Goal: Task Accomplishment & Management: Use online tool/utility

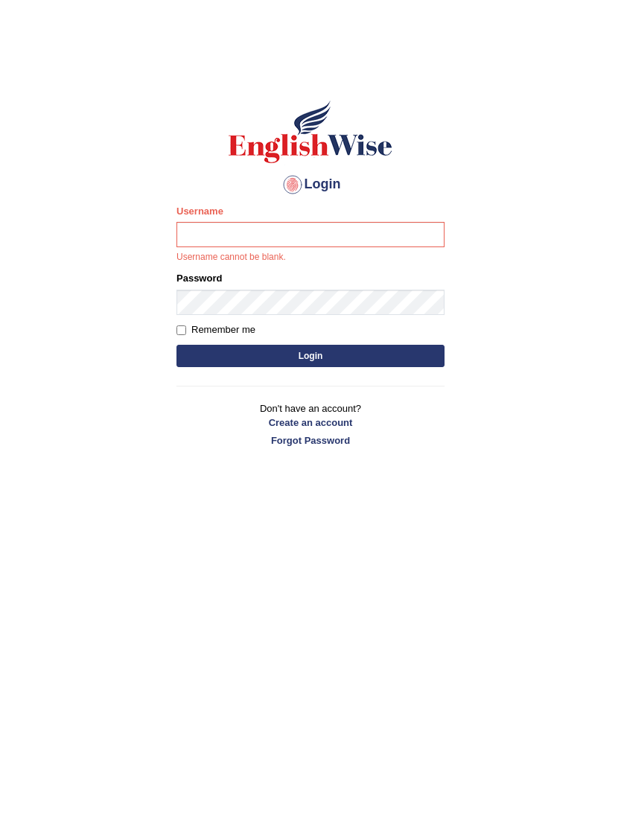
click at [26, 150] on body "Login Please fix the following errors: Username Username cannot be blank. Passw…" at bounding box center [310, 448] width 621 height 834
click at [28, 170] on body "Login Please fix the following errors: Username Username cannot be blank. Passw…" at bounding box center [310, 448] width 621 height 834
click at [257, 241] on input "Username" at bounding box center [310, 234] width 268 height 25
type input "anishatamang_parramatta"
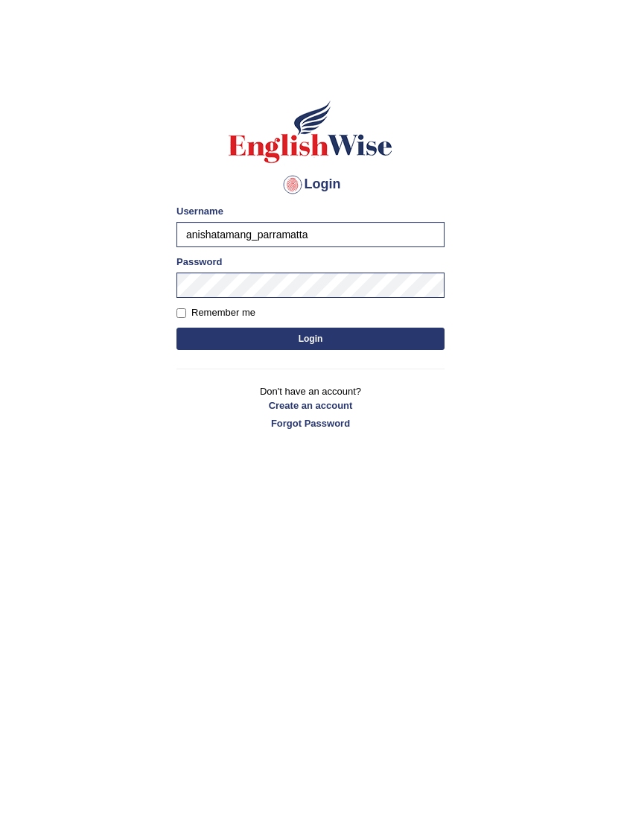
click at [417, 333] on button "Login" at bounding box center [310, 338] width 268 height 22
click at [409, 345] on button "Login" at bounding box center [310, 338] width 268 height 22
click at [401, 343] on button "Login" at bounding box center [310, 338] width 268 height 22
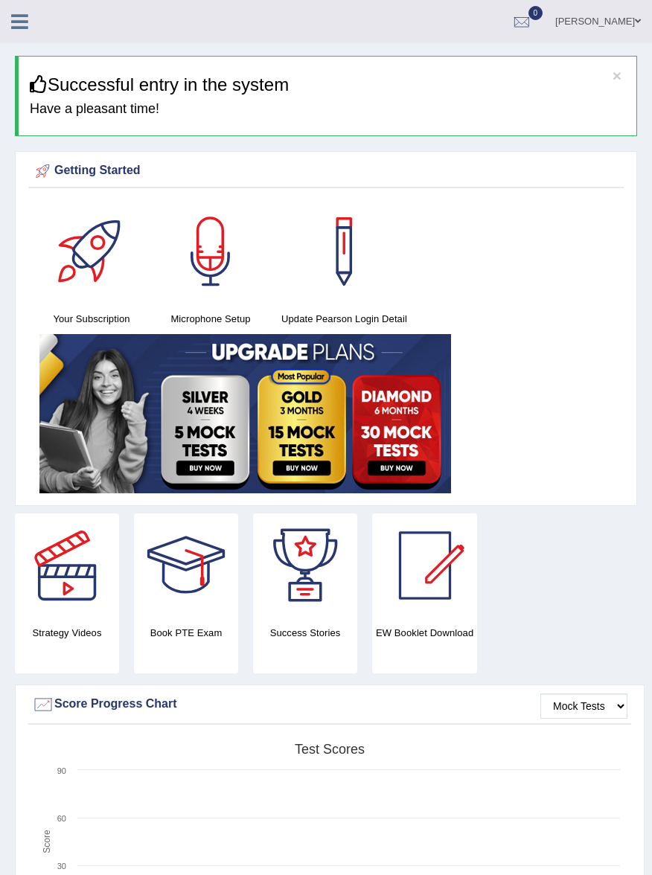
click at [10, 17] on link at bounding box center [19, 20] width 39 height 22
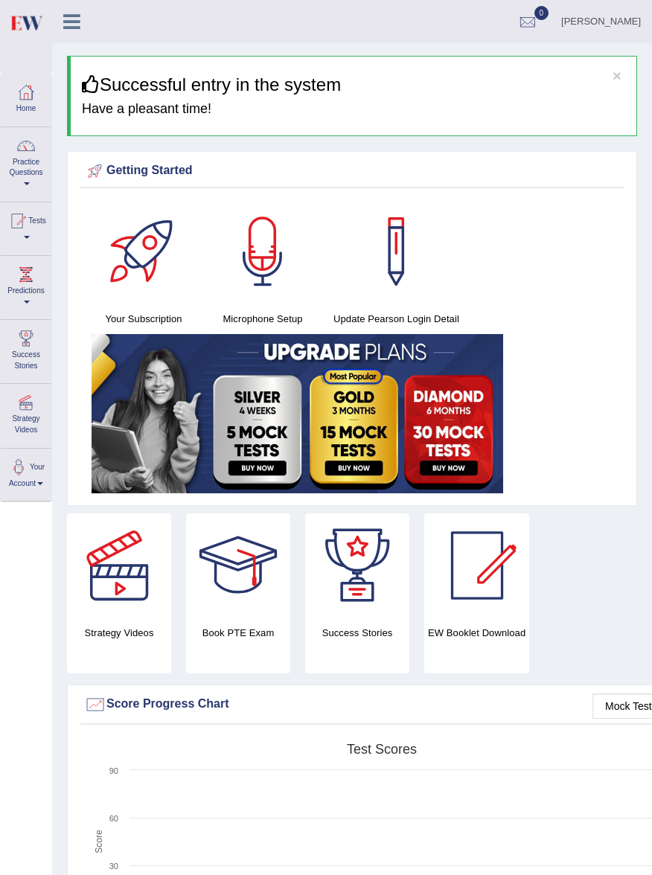
click at [30, 185] on link "Practice Questions" at bounding box center [26, 162] width 51 height 70
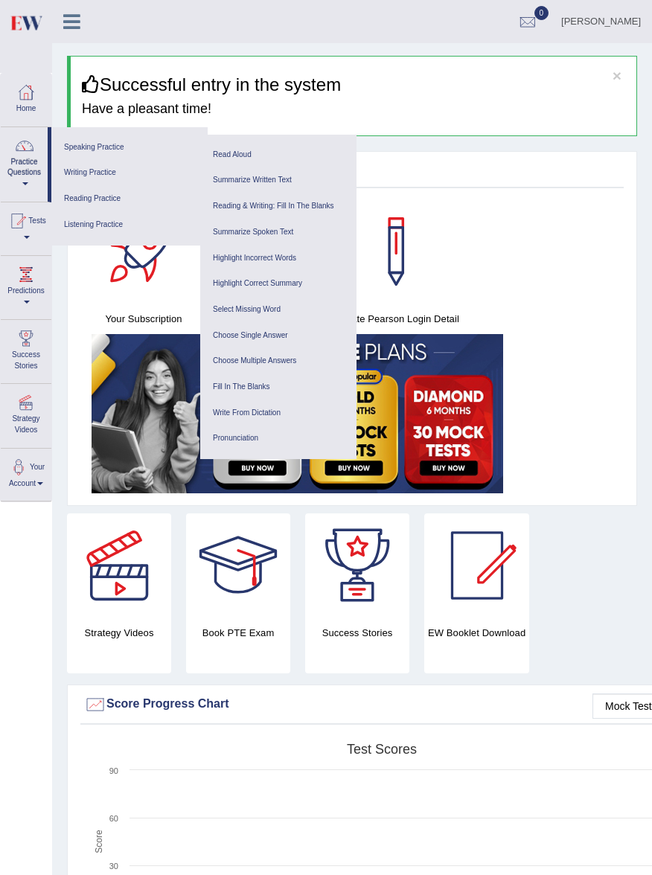
click at [80, 150] on link "Speaking Practice" at bounding box center [129, 148] width 141 height 26
click at [224, 235] on link "Summarize Spoken Text" at bounding box center [278, 233] width 141 height 26
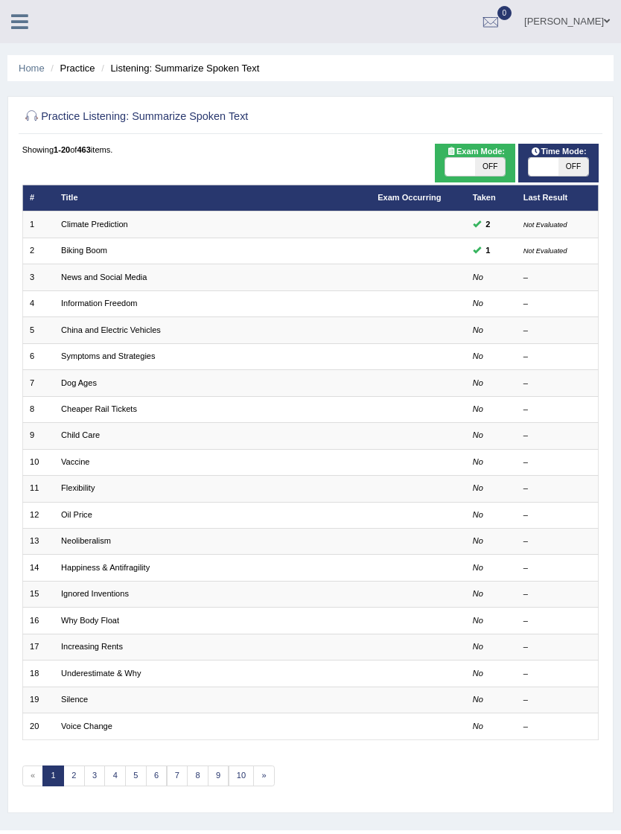
click at [479, 176] on span "OFF" at bounding box center [490, 167] width 30 height 18
checkbox input "true"
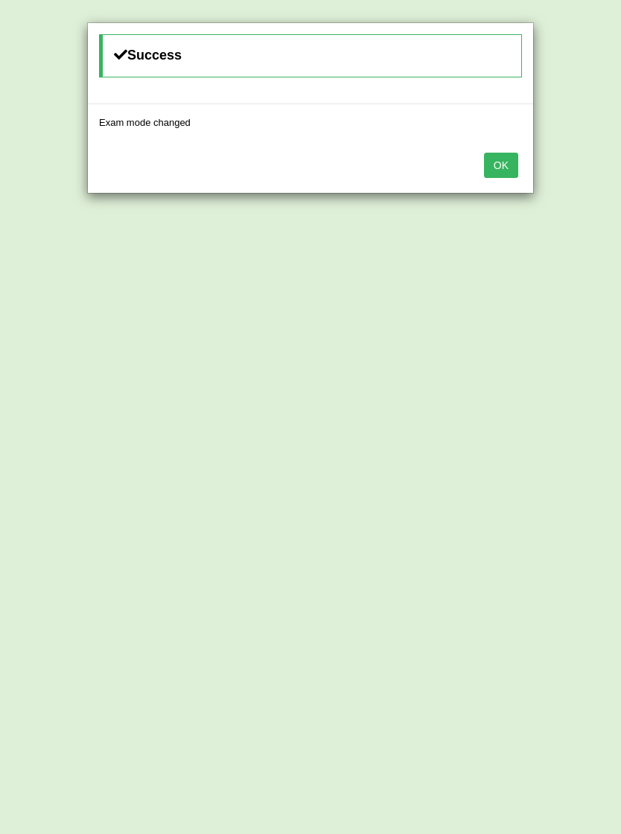
click at [496, 167] on button "OK" at bounding box center [501, 165] width 34 height 25
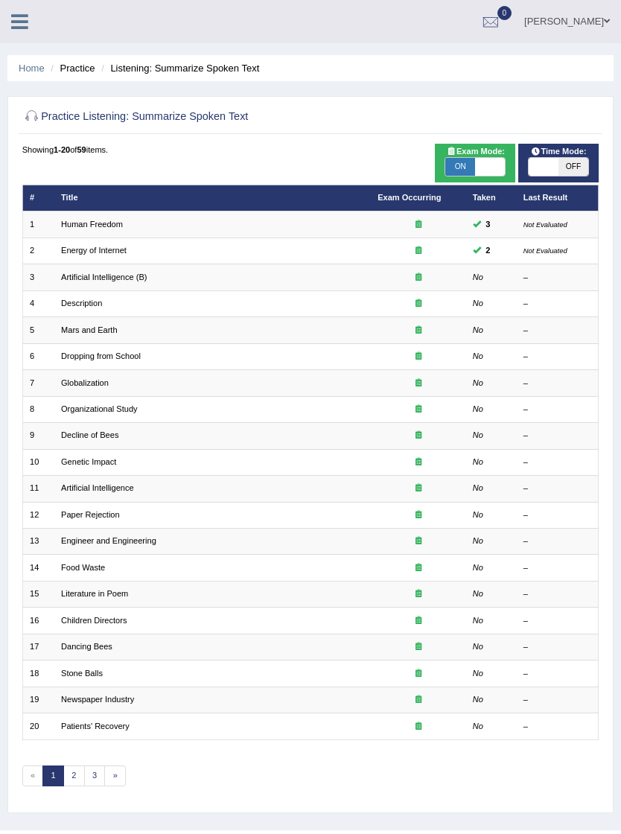
click at [111, 302] on td "Description" at bounding box center [212, 303] width 316 height 26
click at [90, 307] on link "Description" at bounding box center [81, 302] width 41 height 9
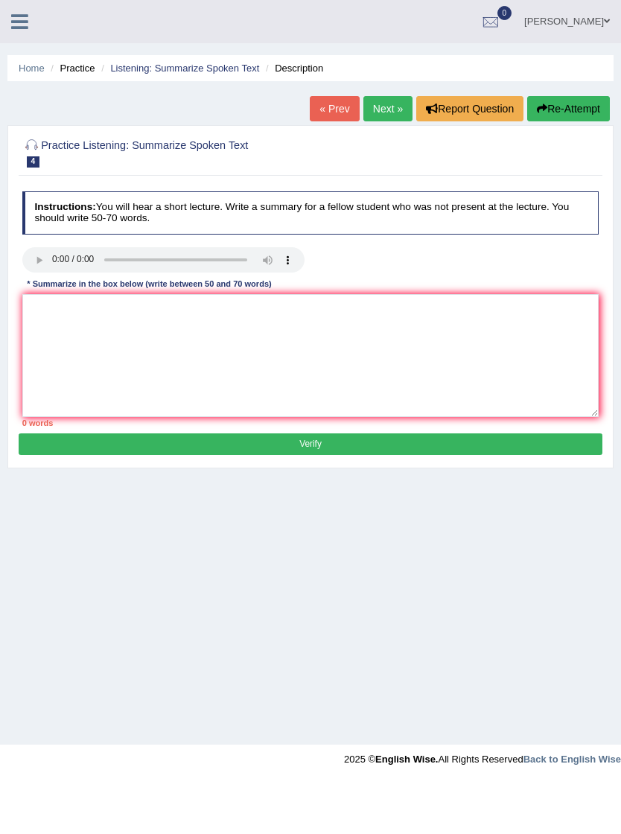
click at [51, 266] on audio at bounding box center [163, 259] width 282 height 25
click at [17, 27] on icon at bounding box center [19, 21] width 17 height 19
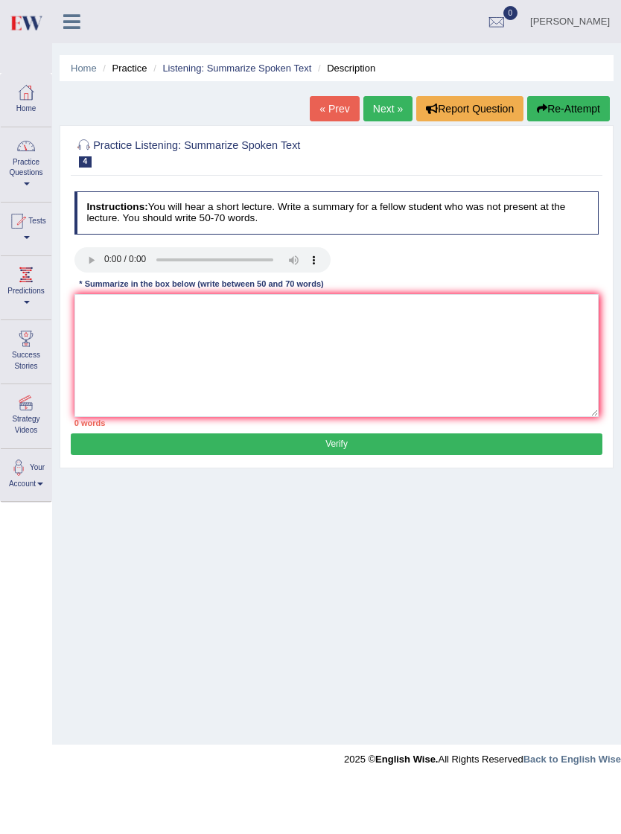
click at [31, 160] on link "Practice Questions" at bounding box center [26, 162] width 51 height 70
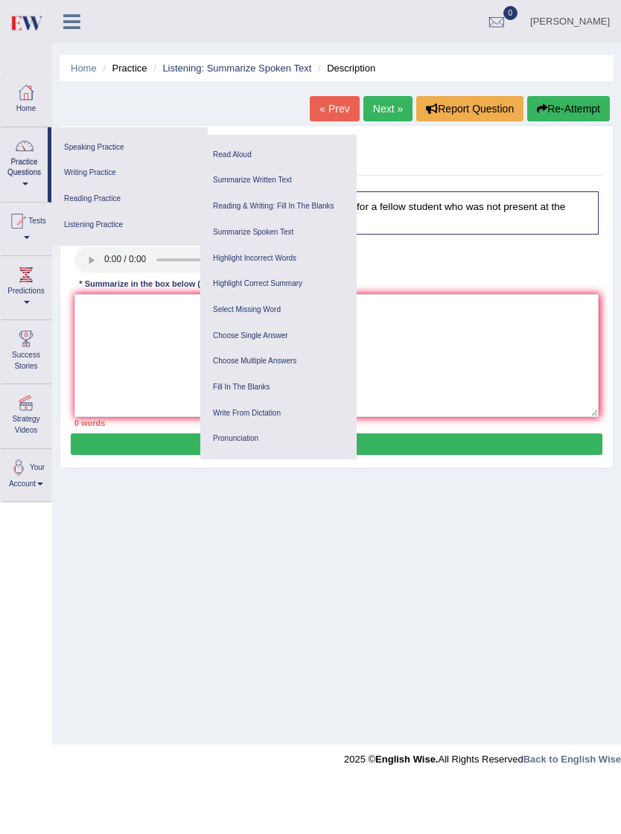
click at [232, 158] on link "Read Aloud" at bounding box center [278, 155] width 141 height 26
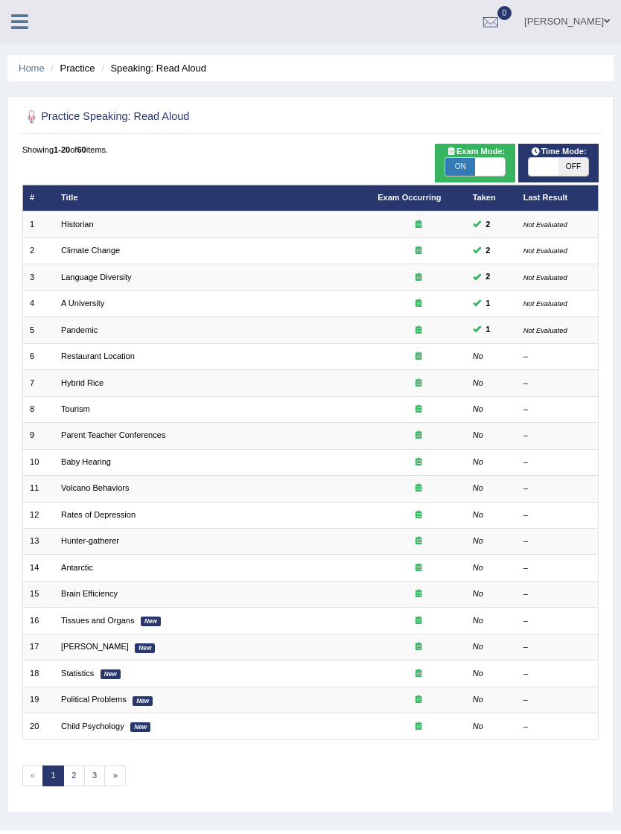
click at [128, 360] on link "Restaurant Location" at bounding box center [98, 355] width 74 height 9
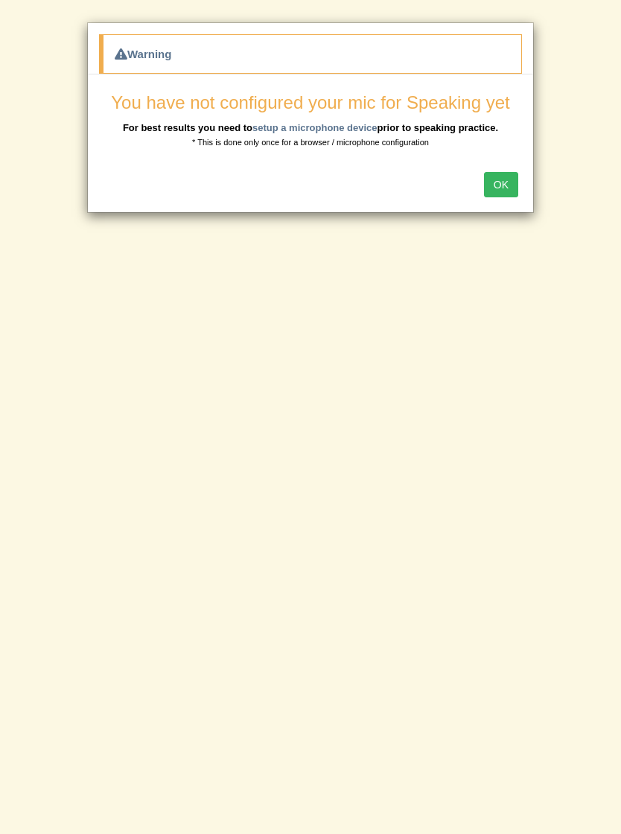
click at [512, 189] on button "OK" at bounding box center [501, 184] width 34 height 25
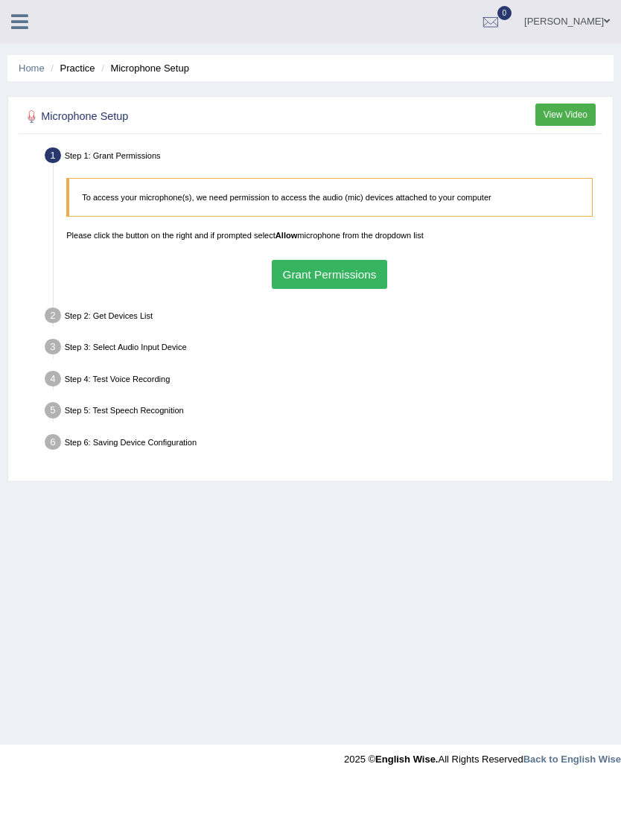
click at [340, 289] on button "Grant Permissions" at bounding box center [329, 274] width 115 height 29
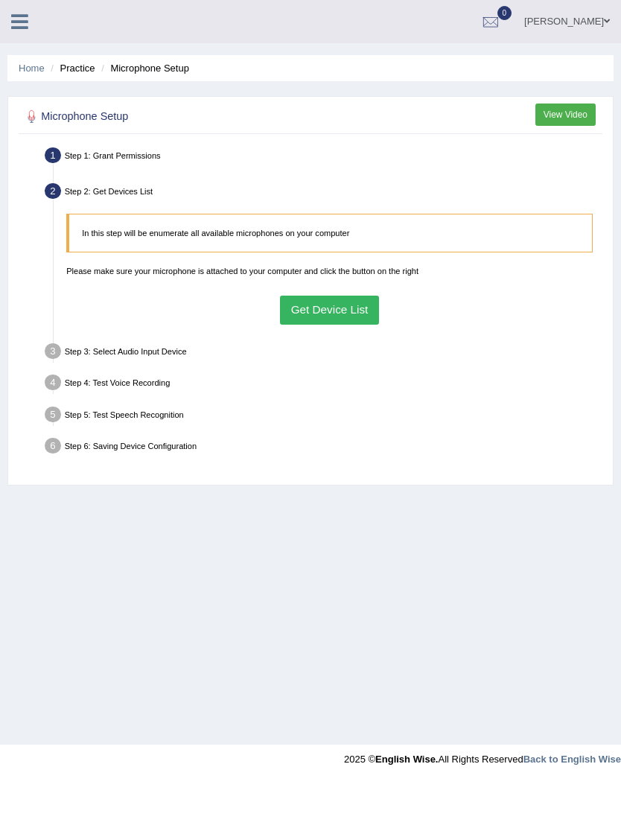
click at [327, 324] on button "Get Device List" at bounding box center [329, 309] width 99 height 29
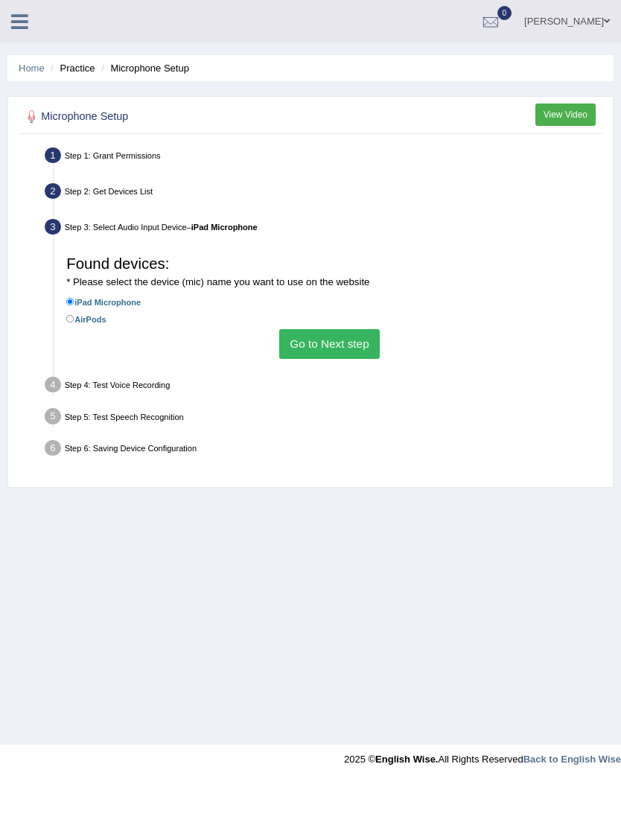
click at [71, 323] on input "AirPods" at bounding box center [70, 319] width 8 height 8
radio input "true"
click at [322, 358] on button "Go to Next step" at bounding box center [329, 343] width 100 height 29
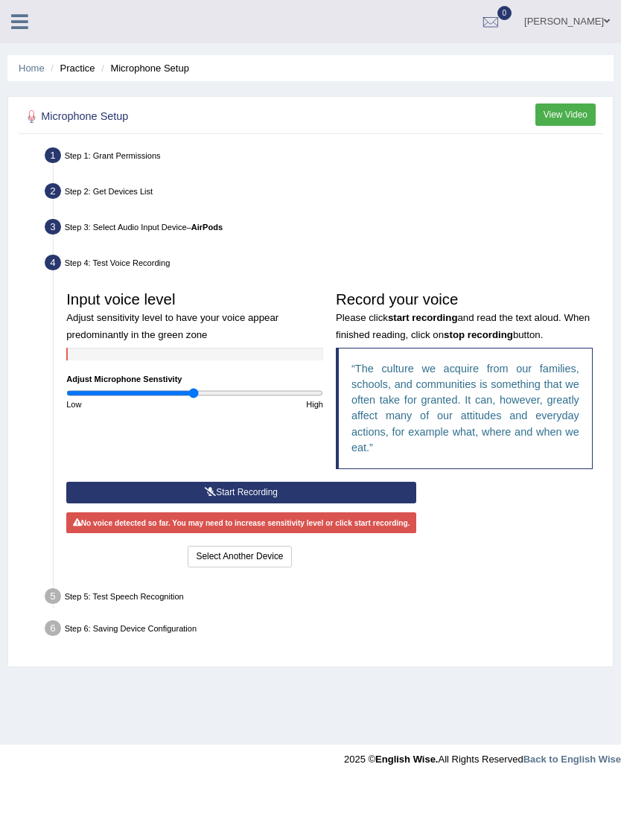
click at [281, 503] on button "Start Recording" at bounding box center [241, 493] width 350 height 22
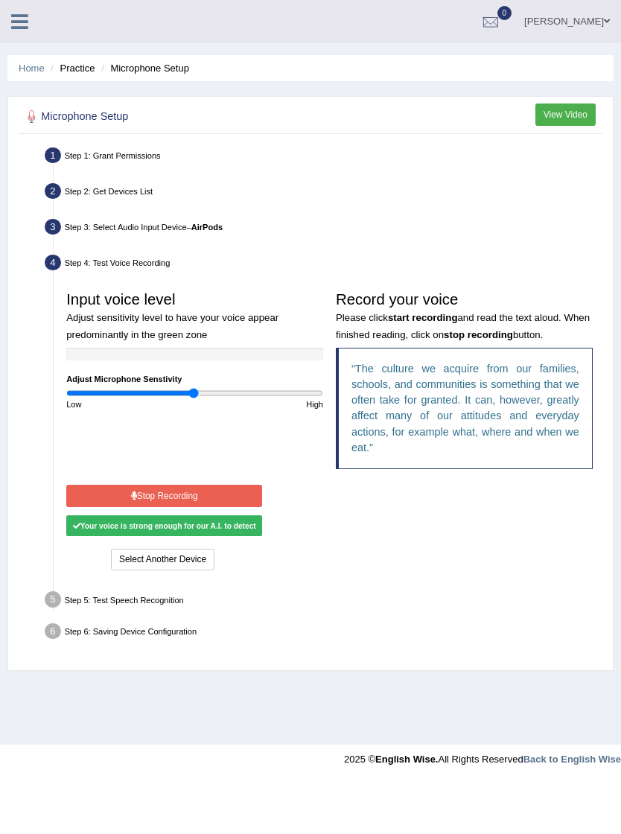
click at [233, 536] on div "Your voice is strong enough for our A.I. to detect" at bounding box center [164, 525] width 196 height 21
click at [214, 570] on button "Select Another Device" at bounding box center [162, 560] width 103 height 22
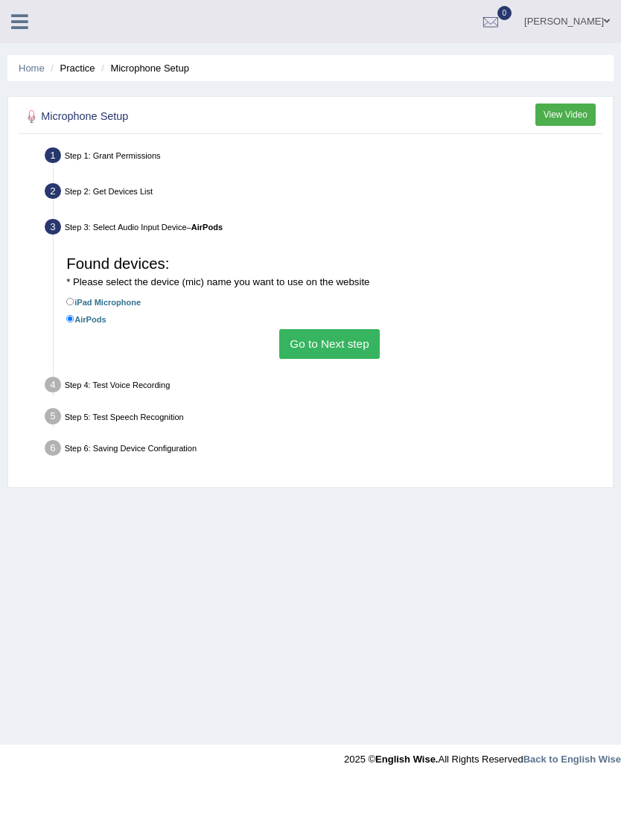
click at [363, 358] on button "Go to Next step" at bounding box center [329, 343] width 100 height 29
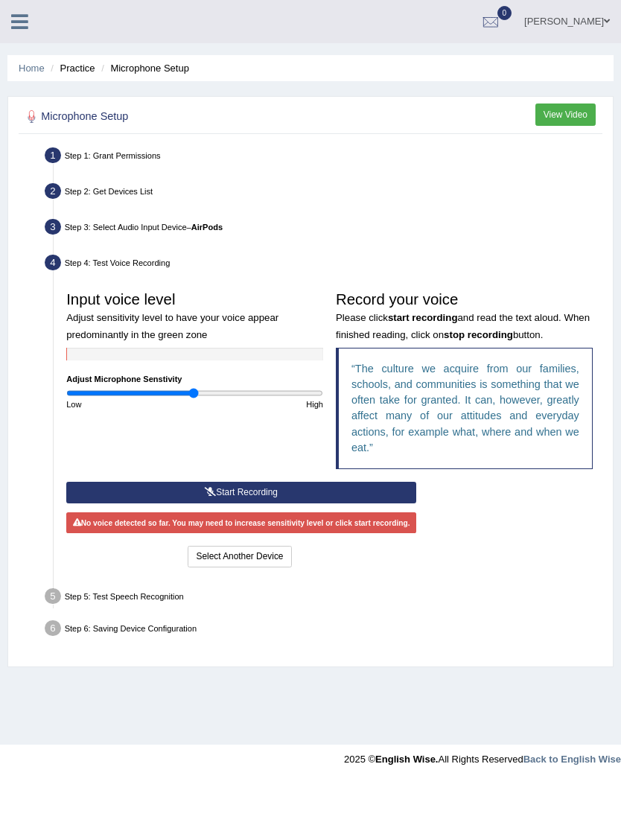
click at [187, 612] on div "Step 5: Test Speech Recognition" at bounding box center [323, 598] width 568 height 28
click at [251, 567] on button "Select Another Device" at bounding box center [239, 557] width 103 height 22
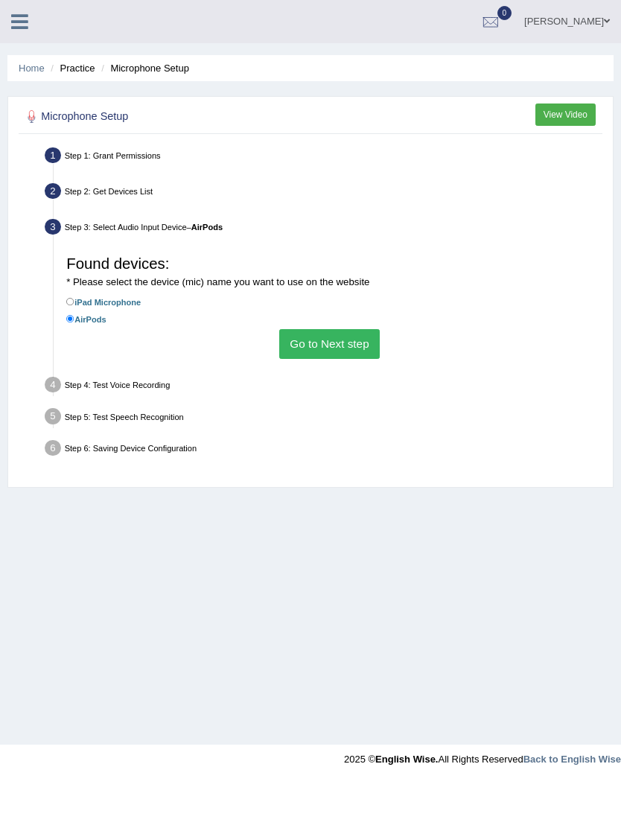
click at [354, 358] on button "Go to Next step" at bounding box center [329, 343] width 100 height 29
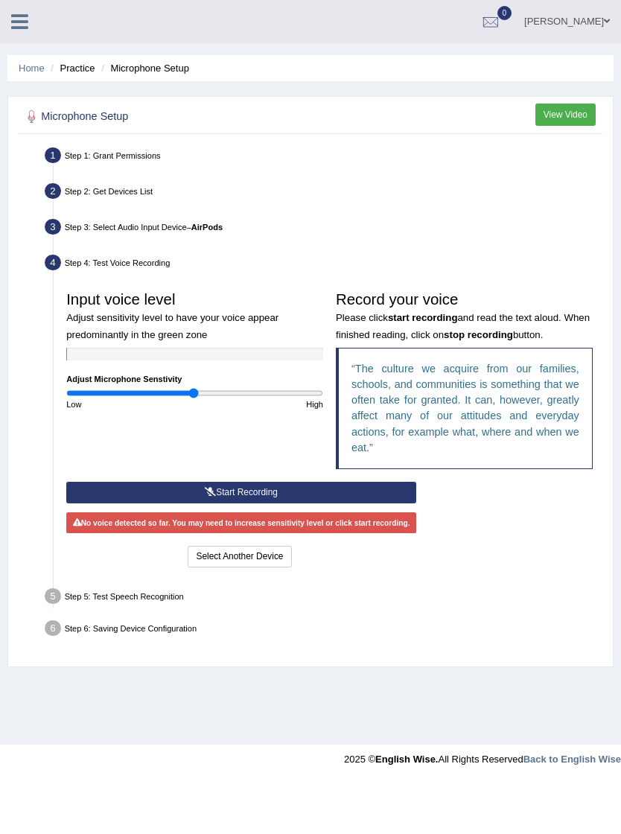
click at [360, 503] on button "Start Recording" at bounding box center [241, 493] width 350 height 22
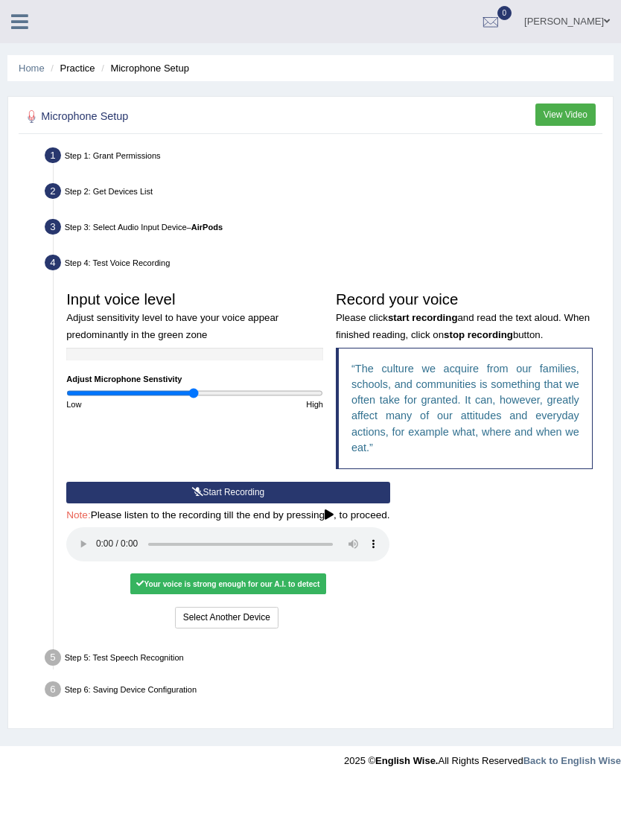
click at [92, 561] on audio at bounding box center [227, 544] width 323 height 34
click at [343, 628] on button "Voice is ok. Go to Next step" at bounding box center [280, 618] width 125 height 22
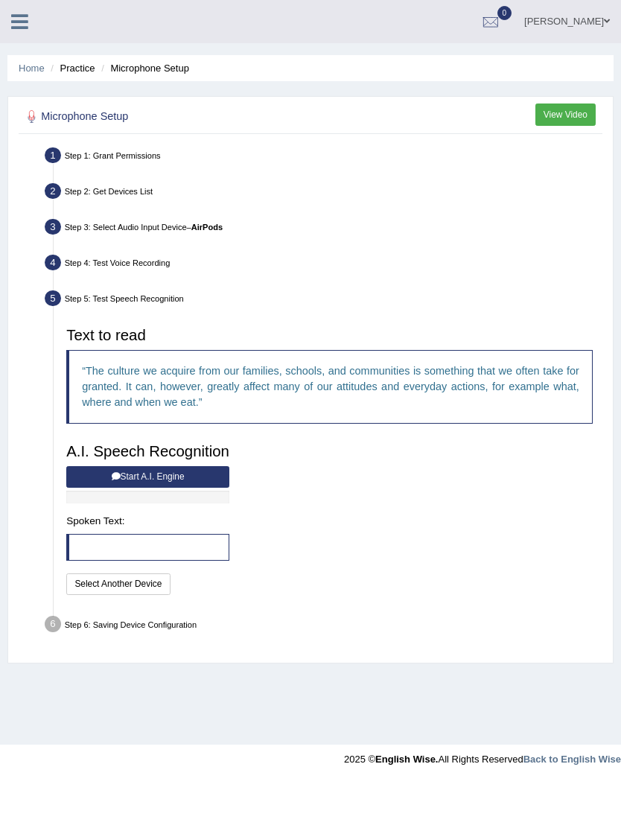
click at [217, 487] on button "Start A.I. Engine" at bounding box center [147, 477] width 163 height 22
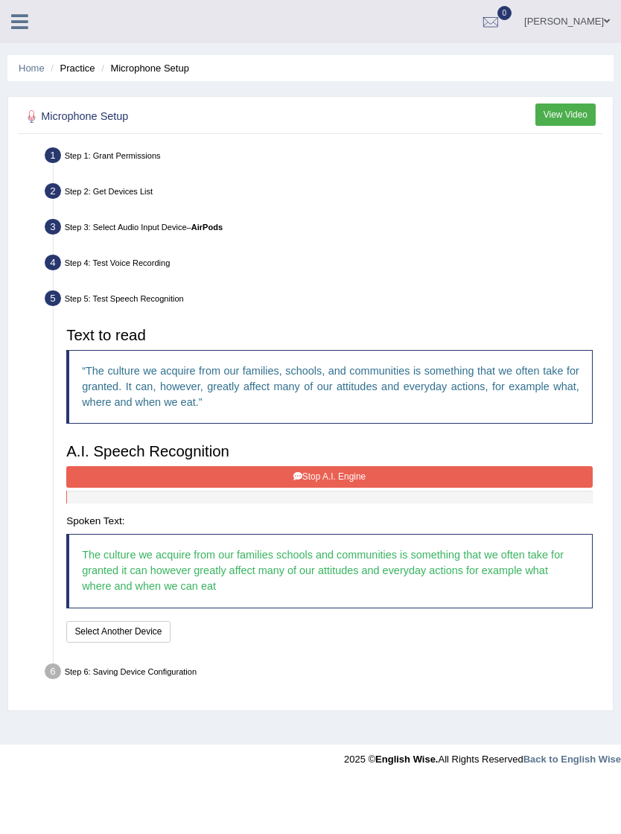
click at [215, 687] on ul "Step 1: Grant Permissions To access your microphone(s), we need permission to a…" at bounding box center [310, 415] width 577 height 543
click at [163, 642] on button "Select Another Device" at bounding box center [117, 632] width 103 height 22
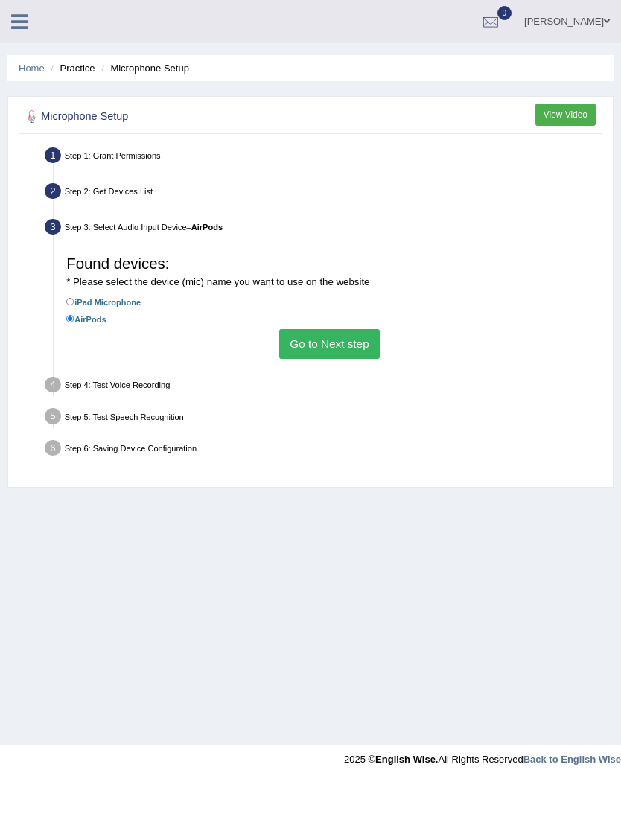
click at [353, 358] on button "Go to Next step" at bounding box center [329, 343] width 100 height 29
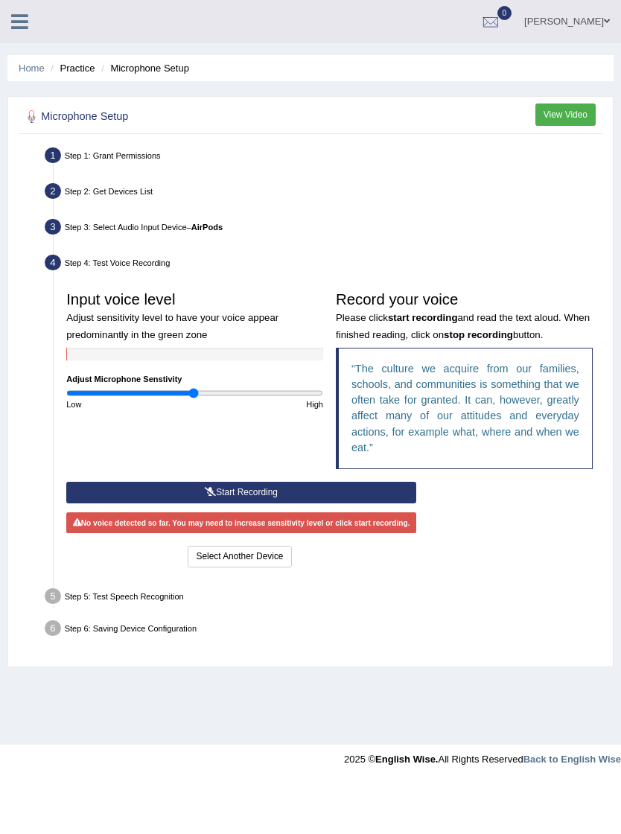
click at [282, 533] on div "No voice detected so far. You may need to increase sensitivity level or click s…" at bounding box center [241, 522] width 350 height 21
click at [277, 503] on button "Start Recording" at bounding box center [241, 493] width 350 height 22
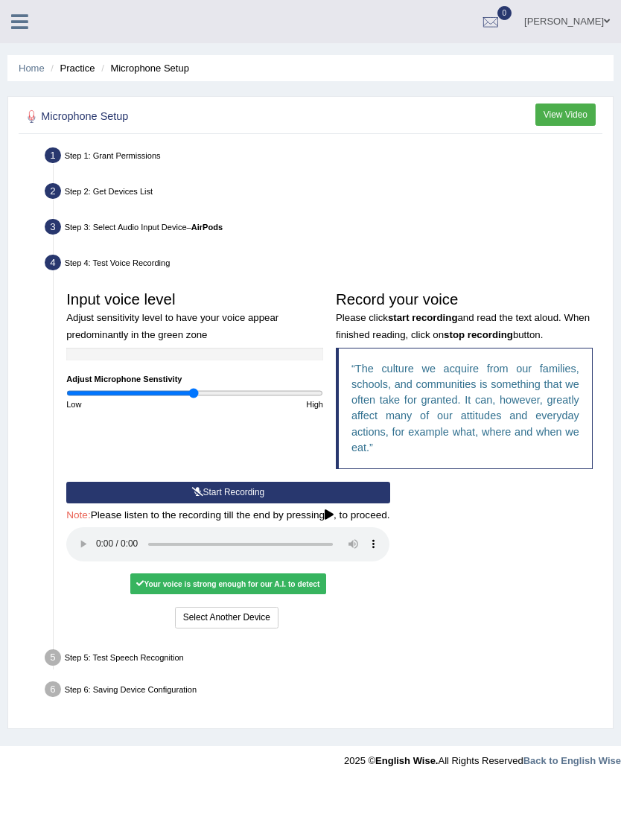
click at [321, 594] on div "Your voice is strong enough for our A.I. to detect" at bounding box center [228, 583] width 196 height 21
click at [90, 561] on audio at bounding box center [227, 544] width 323 height 34
click at [263, 631] on div "Start Recording Stop Recording Note: Please listen to the recording till the en…" at bounding box center [228, 557] width 336 height 150
click at [279, 594] on div "Your voice is strong enough for our A.I. to detect" at bounding box center [228, 583] width 196 height 21
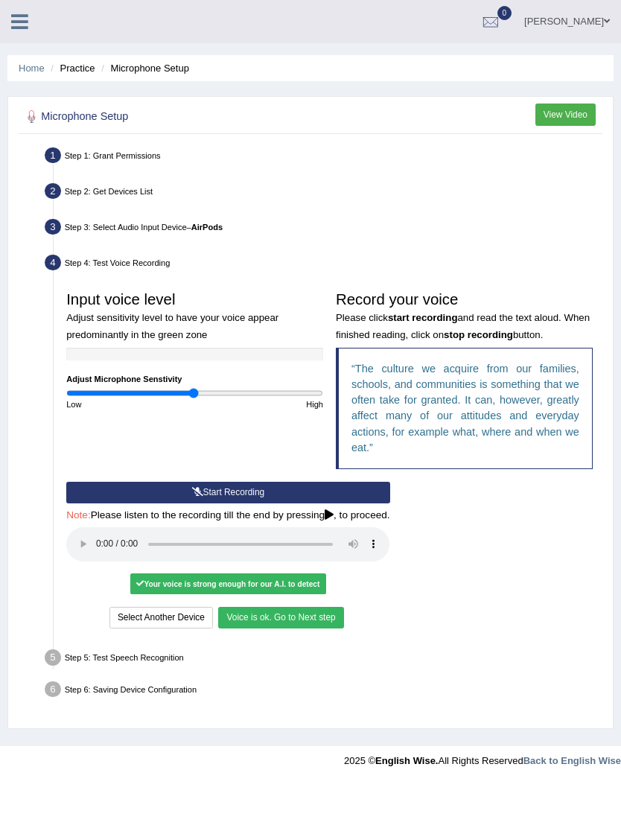
click at [336, 628] on button "Voice is ok. Go to Next step" at bounding box center [280, 618] width 125 height 22
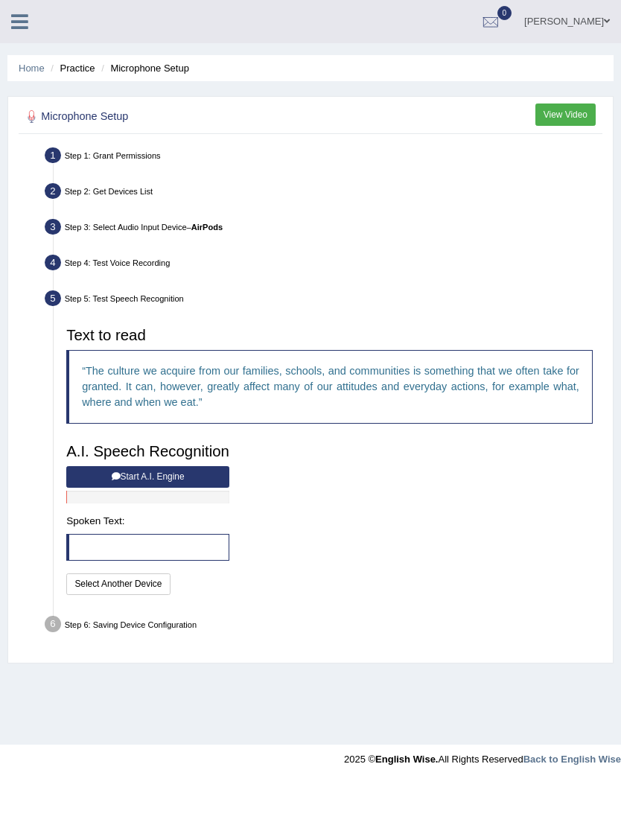
scroll to position [0, 0]
click at [202, 487] on button "Start A.I. Engine" at bounding box center [147, 477] width 163 height 22
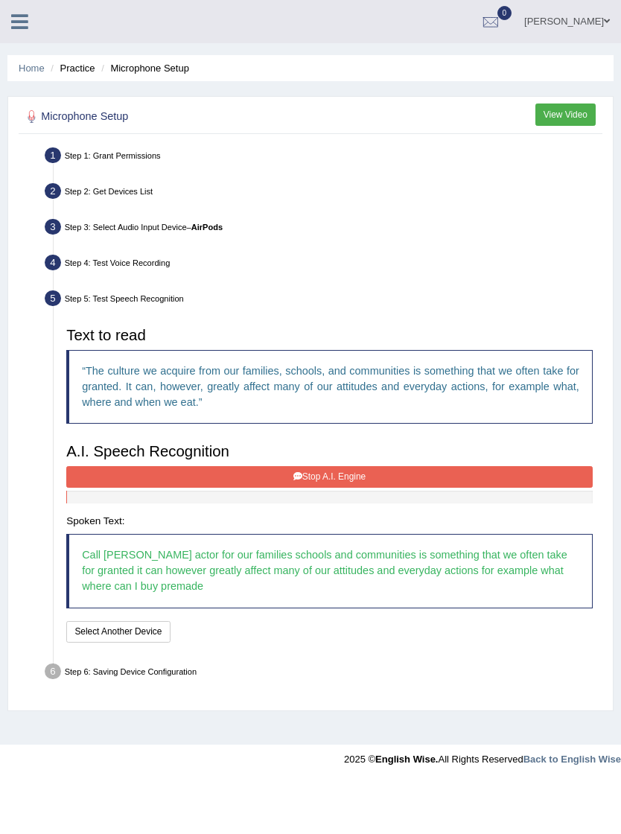
click at [349, 487] on button "Stop A.I. Engine" at bounding box center [329, 477] width 526 height 22
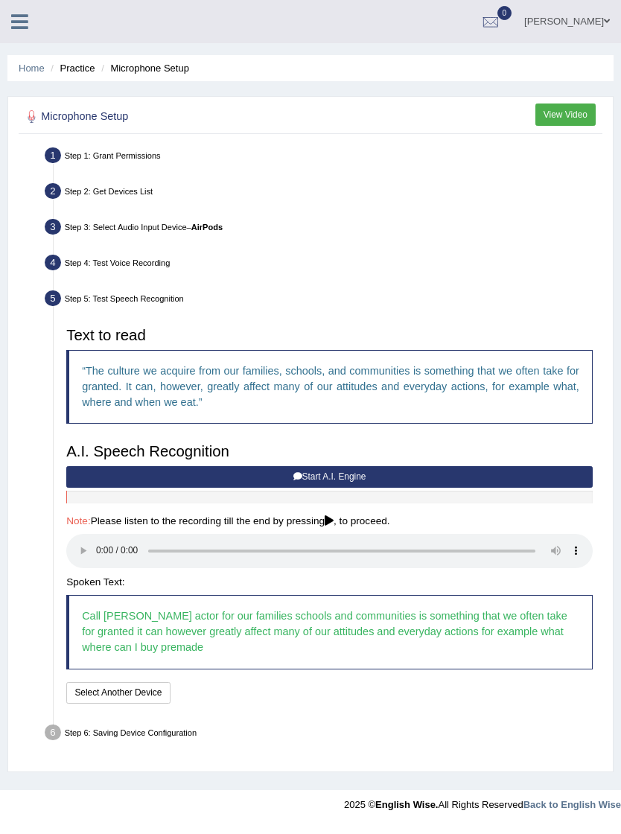
scroll to position [13, 0]
click at [99, 568] on audio at bounding box center [329, 551] width 526 height 34
click at [192, 748] on div "Step 6: Saving Device Configuration" at bounding box center [323, 734] width 568 height 28
click at [188, 748] on div "Step 6: Saving Device Configuration" at bounding box center [323, 734] width 568 height 28
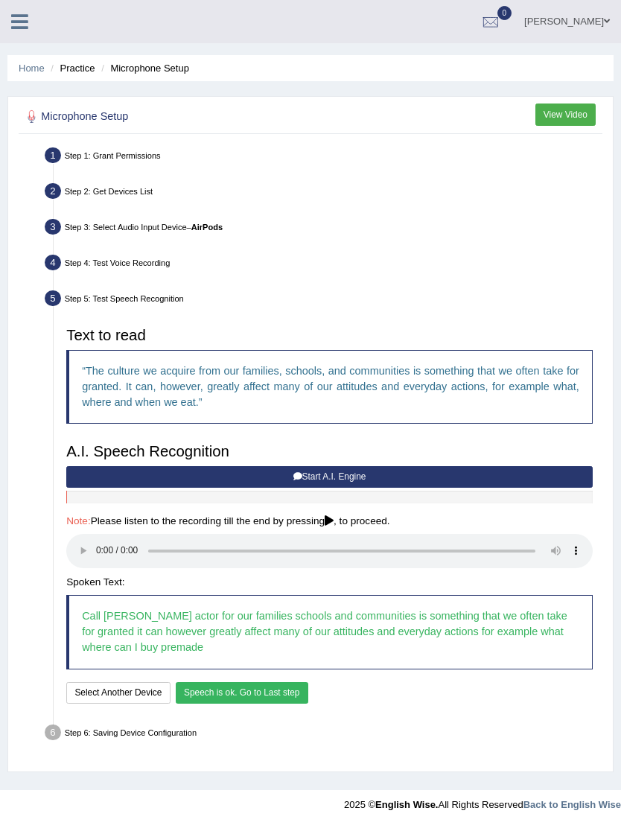
click at [277, 703] on button "Speech is ok. Go to Last step" at bounding box center [242, 693] width 132 height 22
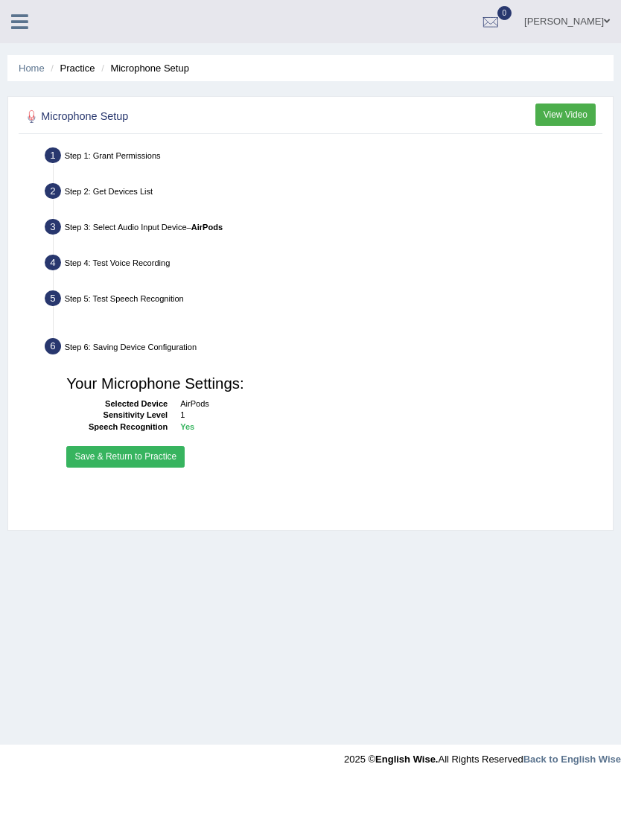
scroll to position [0, 0]
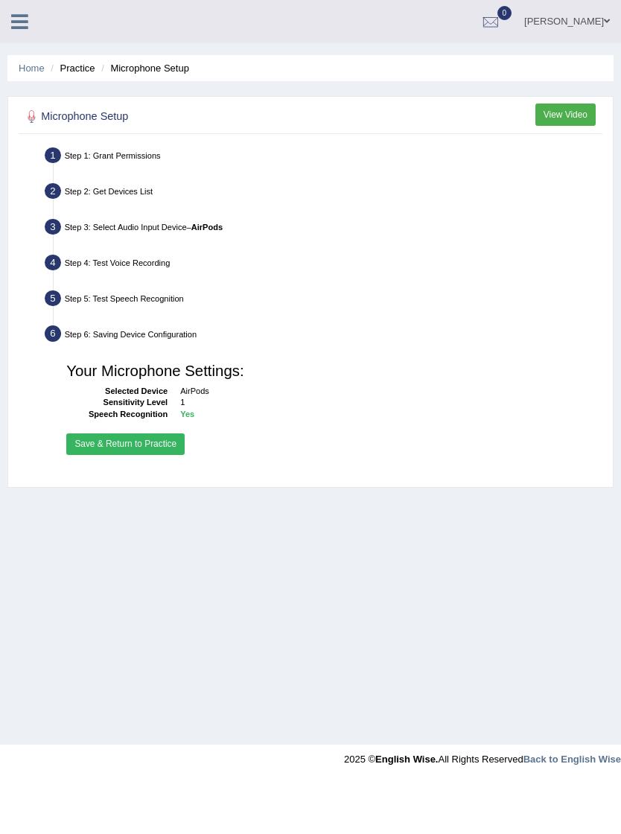
click at [185, 455] on button "Save & Return to Practice" at bounding box center [125, 444] width 118 height 22
click at [159, 455] on button "Save & Return to Practice" at bounding box center [125, 444] width 118 height 22
click at [167, 455] on button "Save & Return to Practice" at bounding box center [125, 444] width 118 height 22
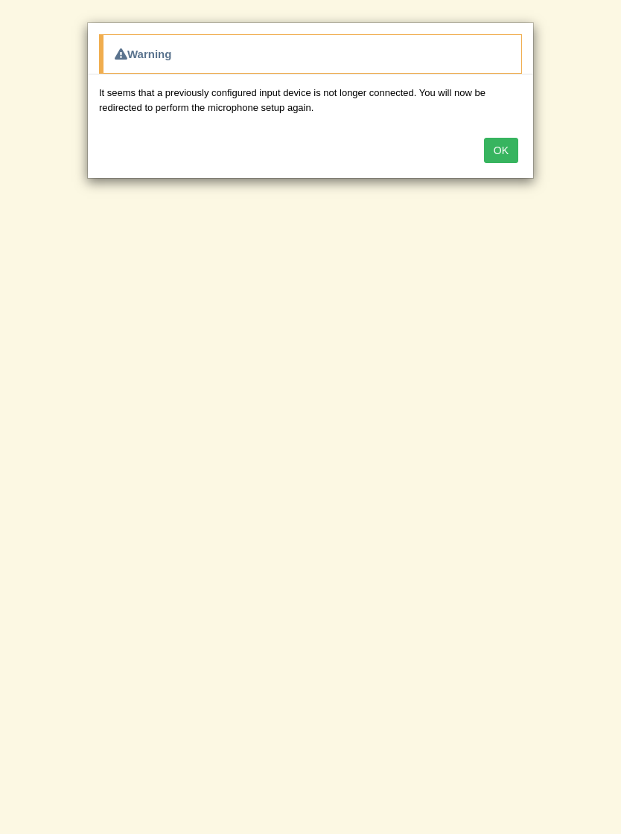
click at [502, 153] on button "OK" at bounding box center [501, 150] width 34 height 25
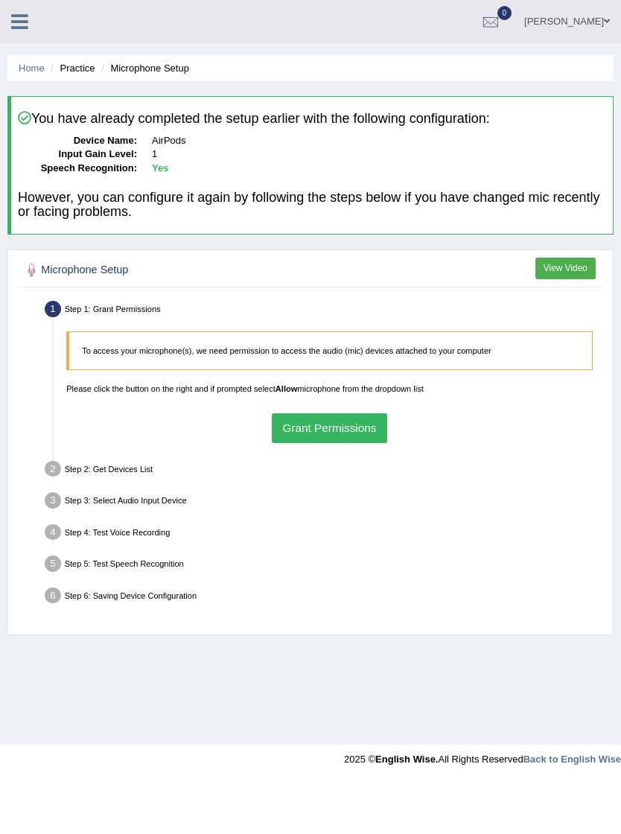
click at [364, 442] on button "Grant Permissions" at bounding box center [329, 427] width 115 height 29
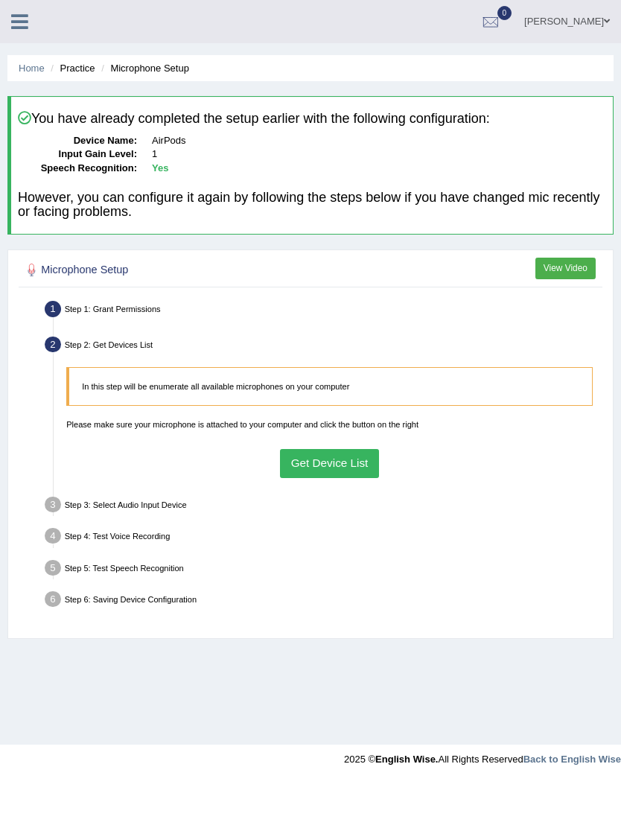
click at [354, 478] on button "Get Device List" at bounding box center [329, 463] width 99 height 29
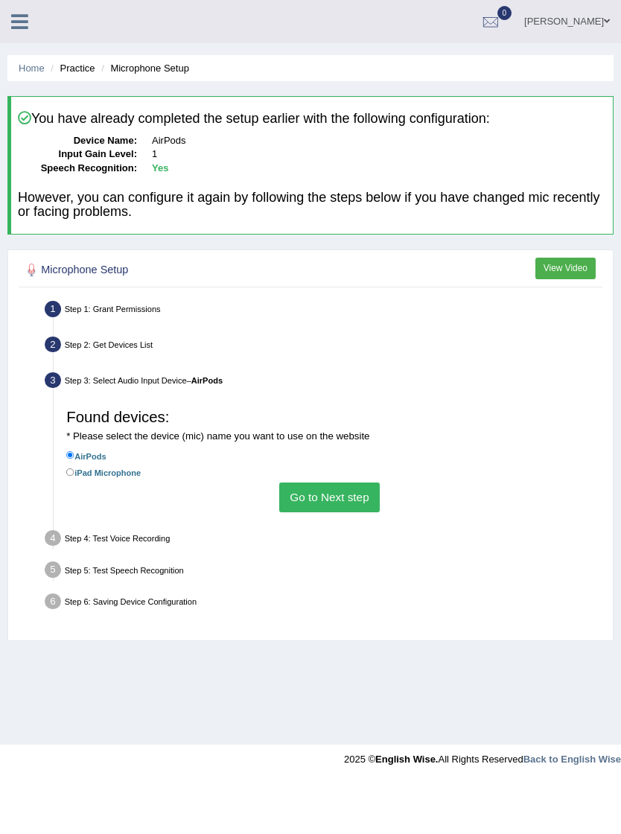
click at [82, 479] on label "iPad Microphone" at bounding box center [103, 472] width 74 height 14
click at [74, 476] on input "iPad Microphone" at bounding box center [70, 472] width 8 height 8
radio input "true"
click at [363, 511] on button "Go to Next step" at bounding box center [329, 496] width 100 height 29
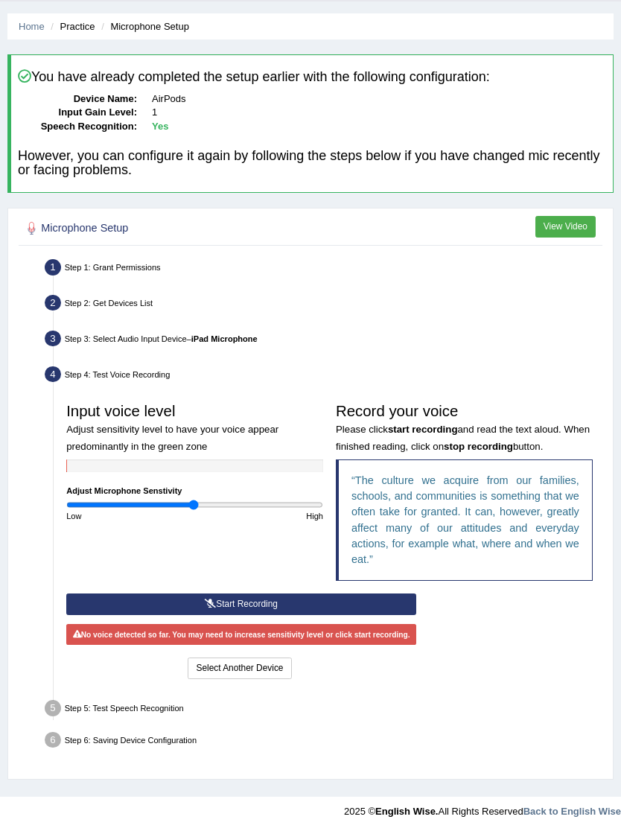
scroll to position [59, 0]
click at [388, 615] on button "Start Recording" at bounding box center [241, 604] width 350 height 22
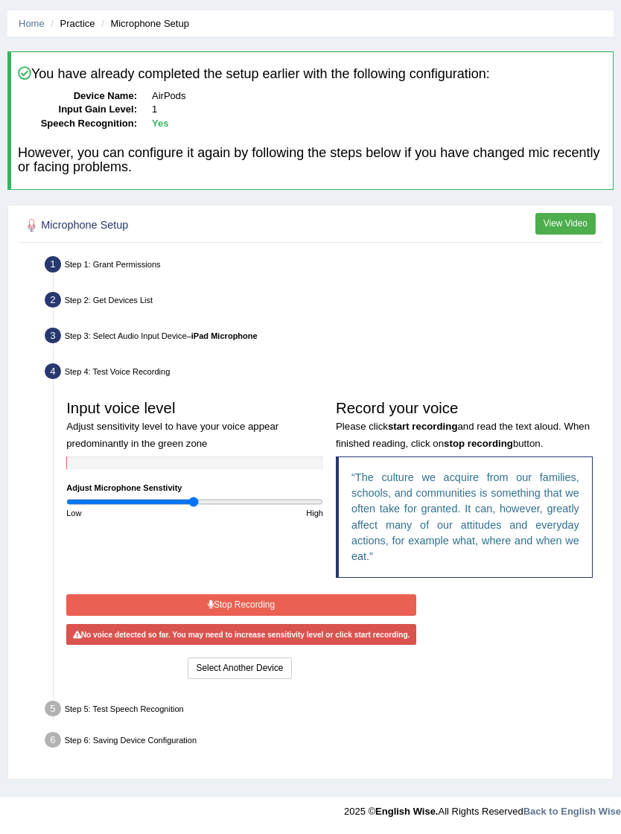
click at [398, 615] on button "Stop Recording" at bounding box center [241, 605] width 350 height 22
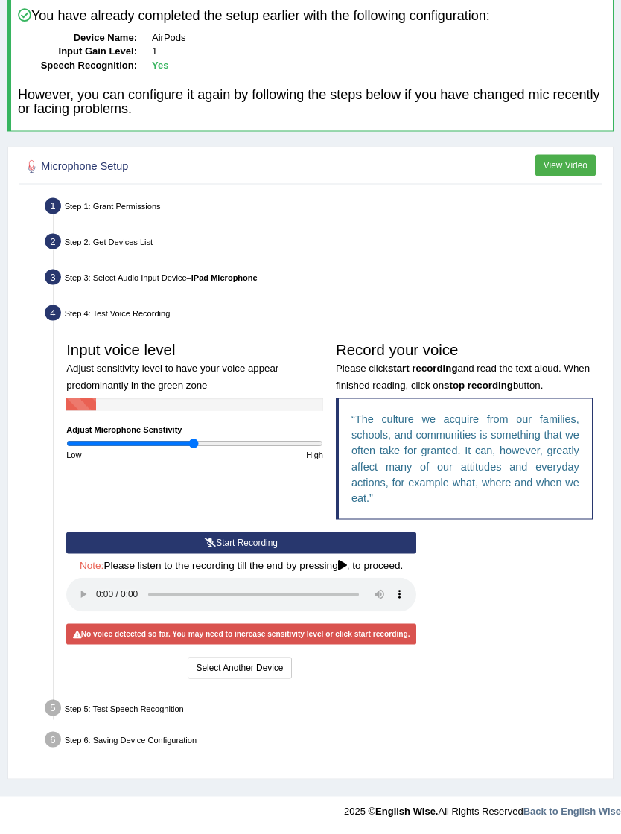
scroll to position [169, 0]
click at [356, 554] on button "Start Recording" at bounding box center [241, 543] width 350 height 22
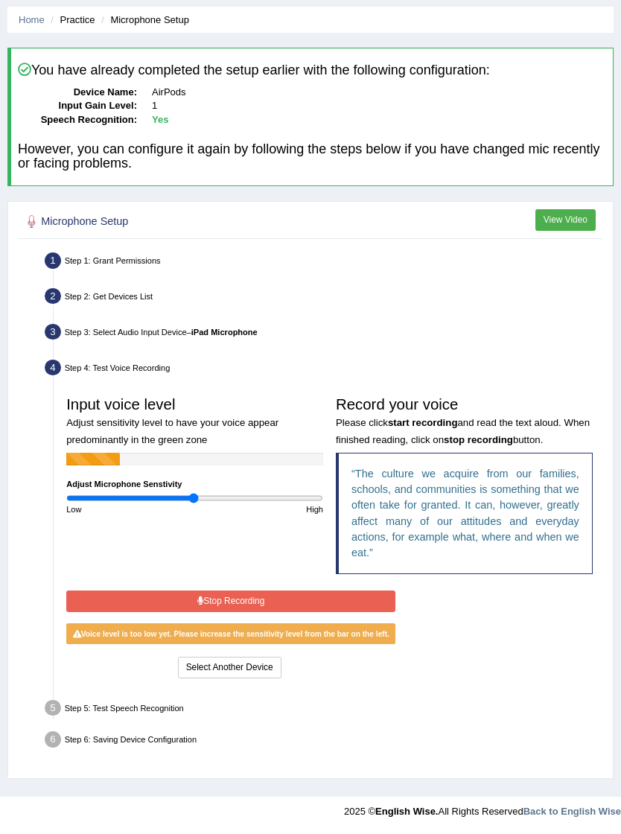
scroll to position [123, 0]
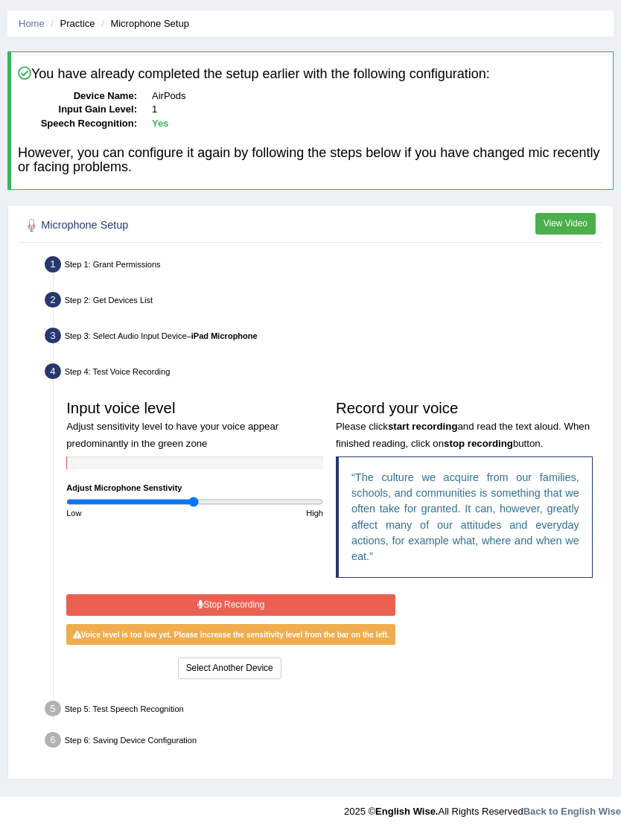
click at [322, 615] on button "Stop Recording" at bounding box center [230, 605] width 329 height 22
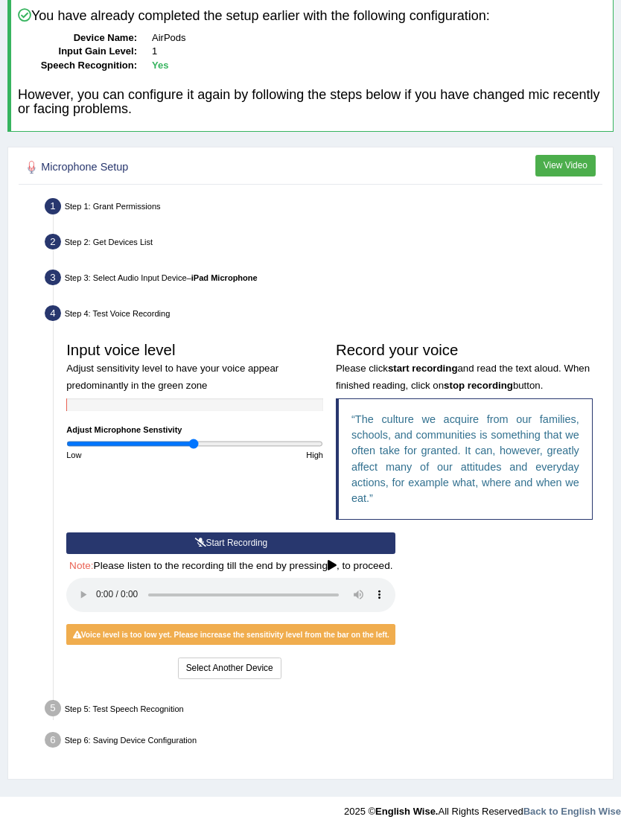
click at [281, 554] on button "Start Recording" at bounding box center [230, 543] width 329 height 22
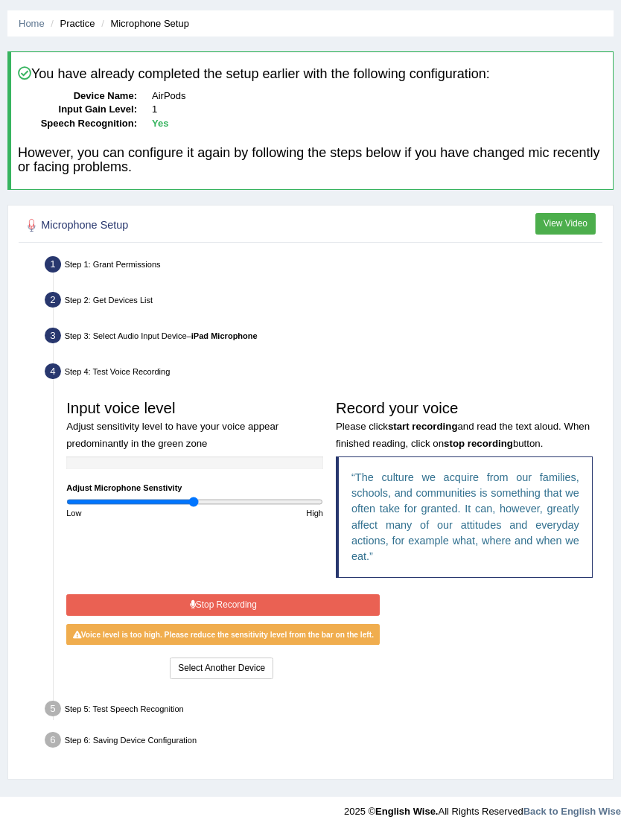
click at [306, 615] on button "Stop Recording" at bounding box center [222, 605] width 313 height 22
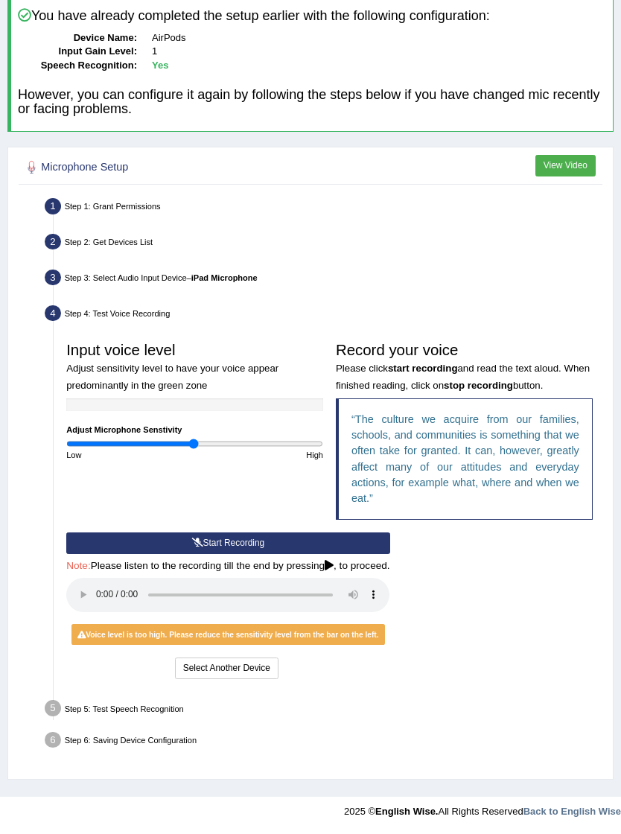
click at [278, 679] on button "Select Another Device" at bounding box center [226, 668] width 103 height 22
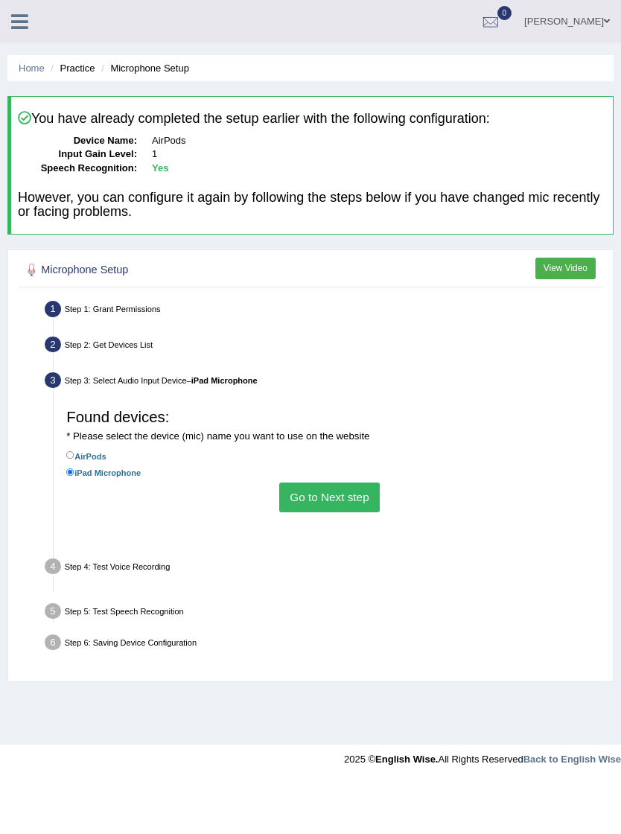
scroll to position [0, 0]
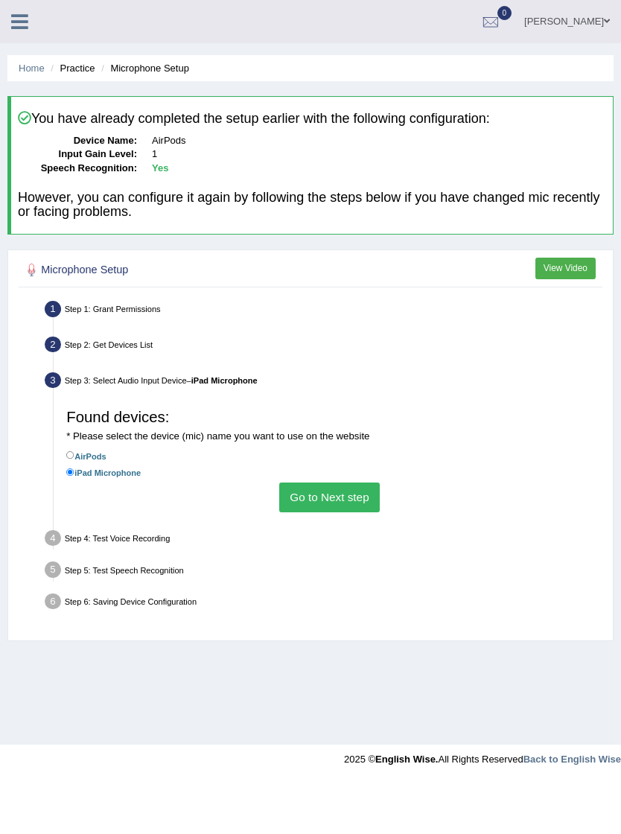
click at [345, 511] on button "Go to Next step" at bounding box center [329, 496] width 100 height 29
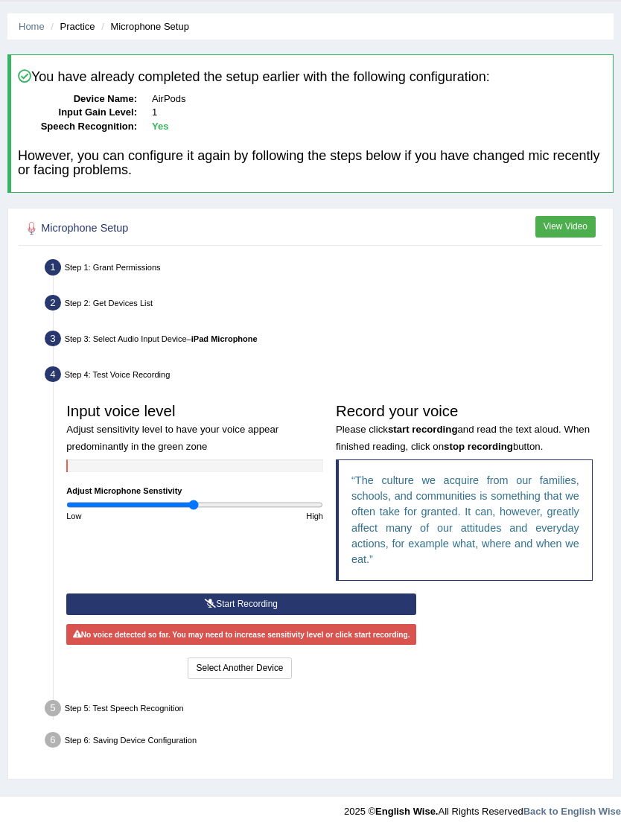
scroll to position [120, 0]
